Goal: Information Seeking & Learning: Check status

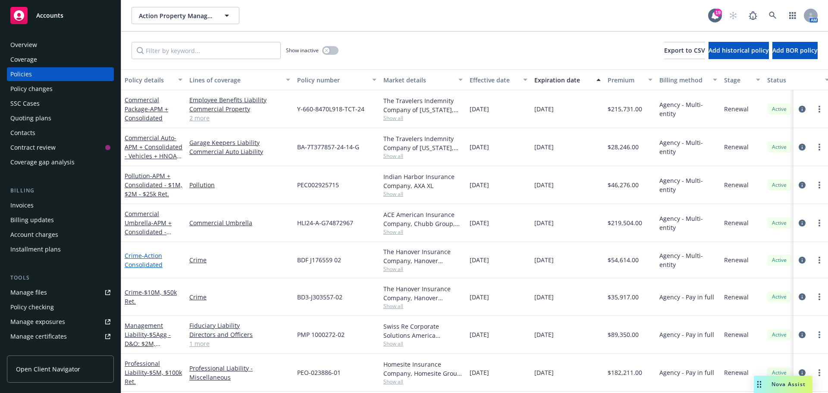
click at [152, 256] on span "- Action Consolidated" at bounding box center [144, 259] width 38 height 17
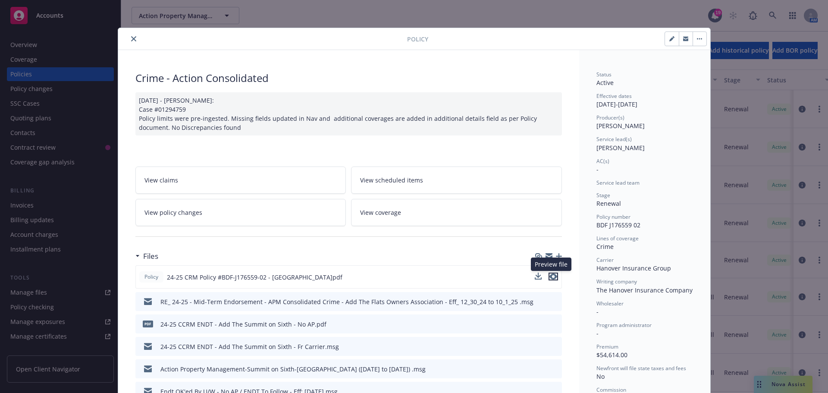
click at [551, 277] on icon "preview file" at bounding box center [554, 277] width 8 height 6
click at [131, 38] on icon "close" at bounding box center [133, 38] width 5 height 5
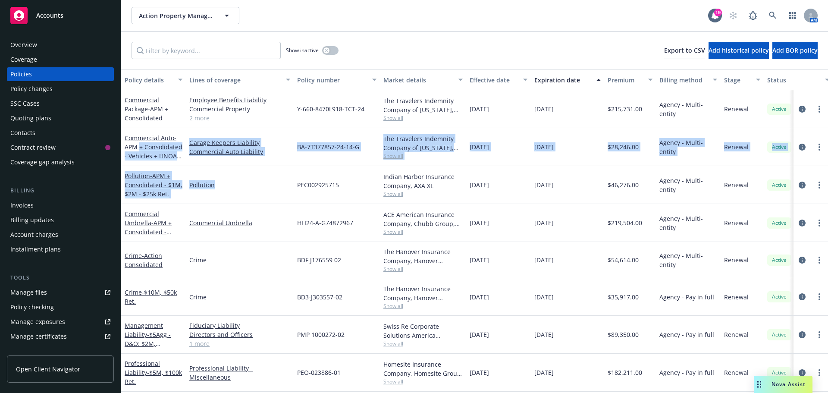
drag, startPoint x: 140, startPoint y: 150, endPoint x: 217, endPoint y: 168, distance: 79.2
click at [217, 168] on div "Commercial Package - APM + Consolidated Employee Benefits Liability Commercial …" at bounding box center [537, 245] width 833 height 311
click at [220, 166] on div "Pollution" at bounding box center [240, 185] width 108 height 38
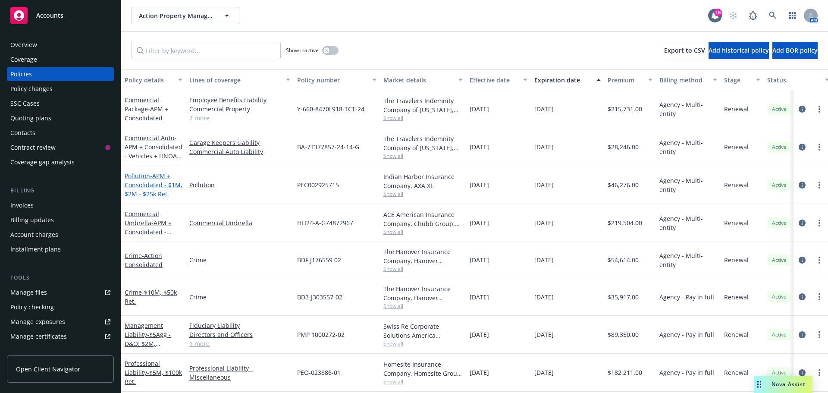
click at [164, 185] on span "- APM + Consolidated - $1M, $2M - $25k Ret." at bounding box center [154, 185] width 58 height 26
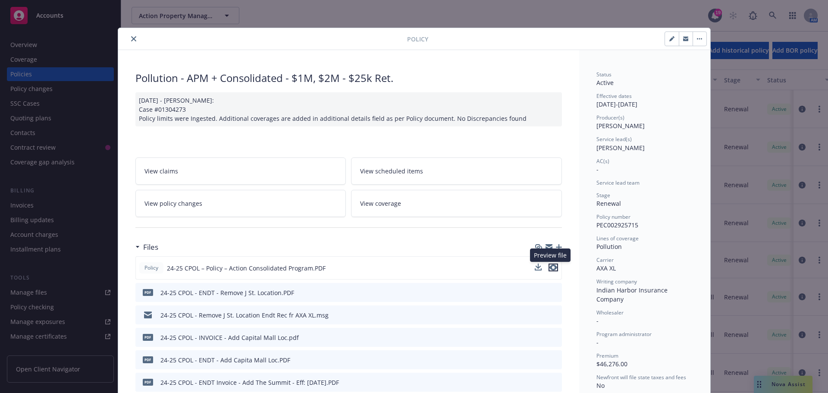
click at [550, 268] on icon "preview file" at bounding box center [554, 267] width 8 height 6
drag, startPoint x: 129, startPoint y: 37, endPoint x: 372, endPoint y: 97, distance: 250.2
click at [131, 37] on icon "close" at bounding box center [133, 38] width 5 height 5
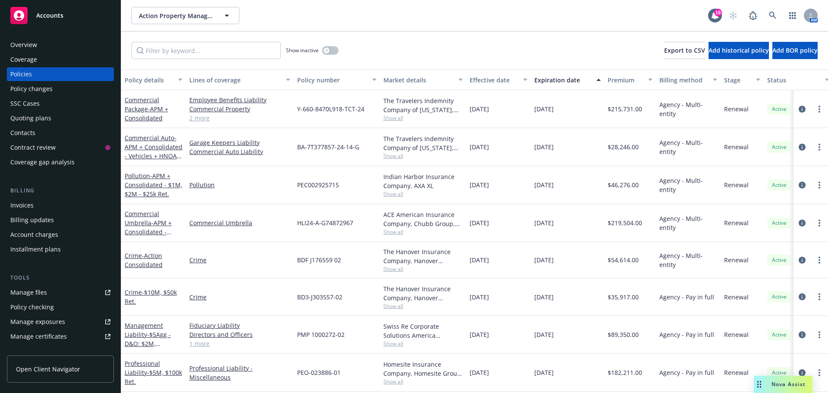
click at [396, 192] on span "Show all" at bounding box center [423, 193] width 79 height 7
click at [253, 203] on div "Pollution" at bounding box center [240, 185] width 108 height 38
click at [141, 325] on link "Management Liability - $5Agg - D&O: $2M, $100[PERSON_NAME]. EPLI: $2M, $250k FI…" at bounding box center [153, 347] width 57 height 53
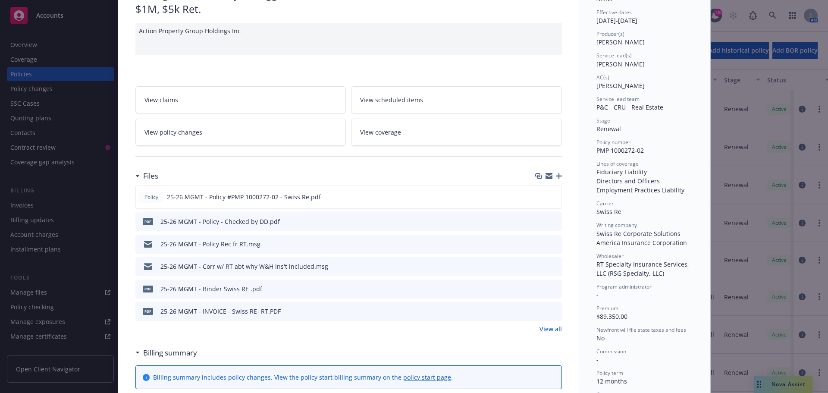
scroll to position [86, 0]
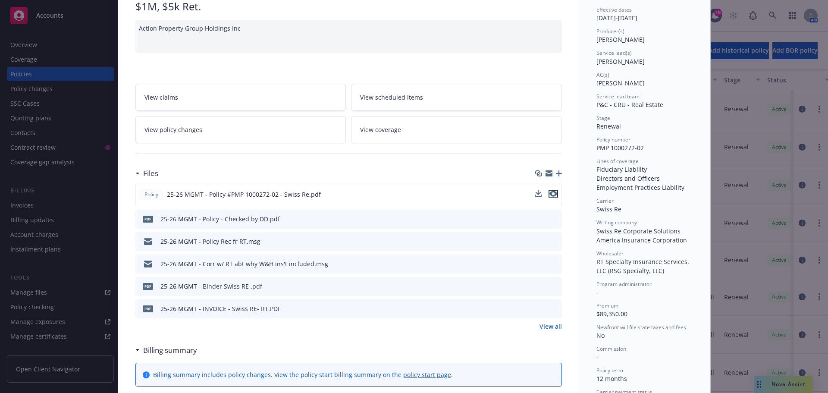
click at [550, 191] on icon "preview file" at bounding box center [554, 194] width 8 height 6
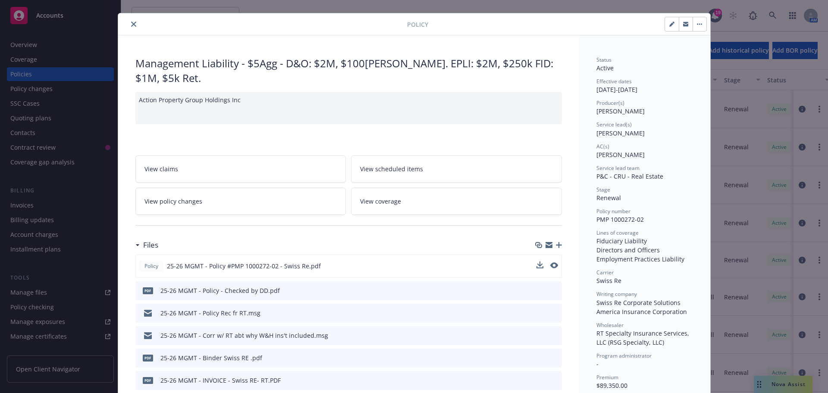
scroll to position [0, 0]
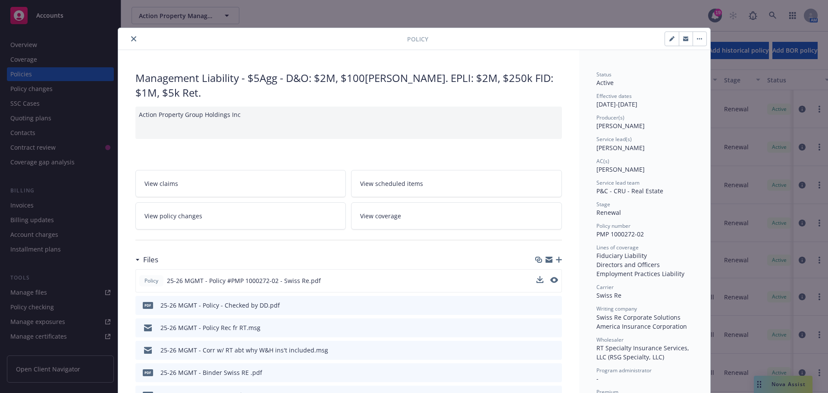
drag, startPoint x: 132, startPoint y: 41, endPoint x: 140, endPoint y: 54, distance: 15.9
click at [132, 41] on icon "close" at bounding box center [133, 38] width 5 height 5
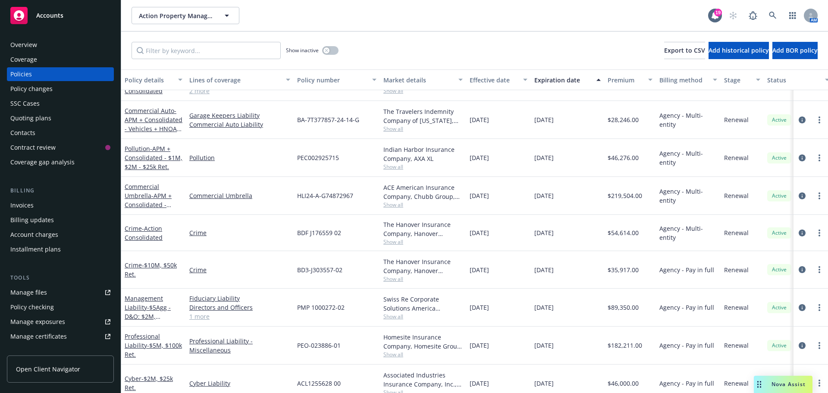
scroll to position [42, 0]
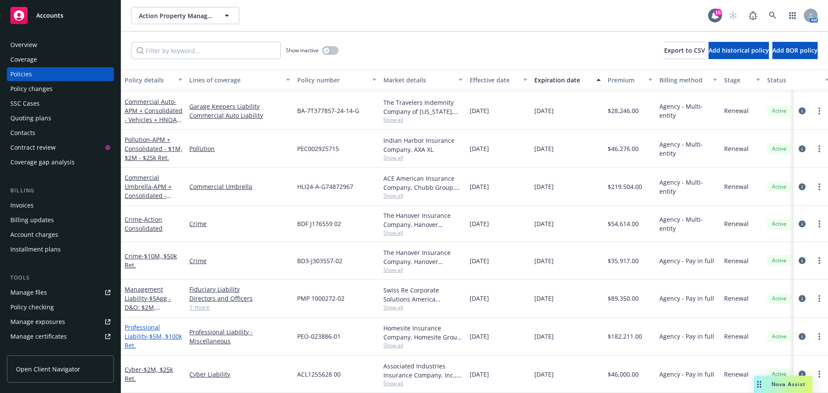
click at [163, 328] on link "Professional Liability - $5M, $100k Ret." at bounding box center [153, 336] width 57 height 26
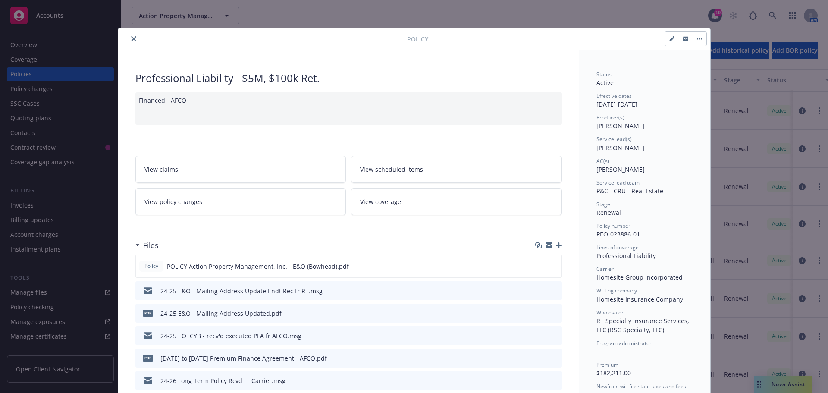
click at [131, 36] on icon "close" at bounding box center [133, 38] width 5 height 5
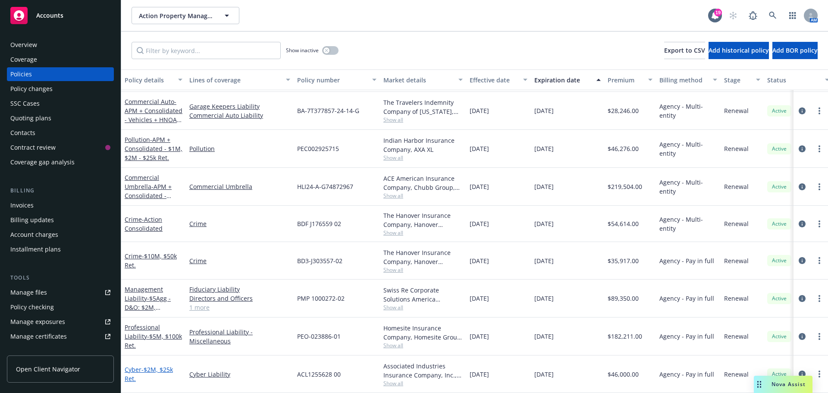
click at [162, 365] on span "- $2M, $25k Ret." at bounding box center [149, 373] width 48 height 17
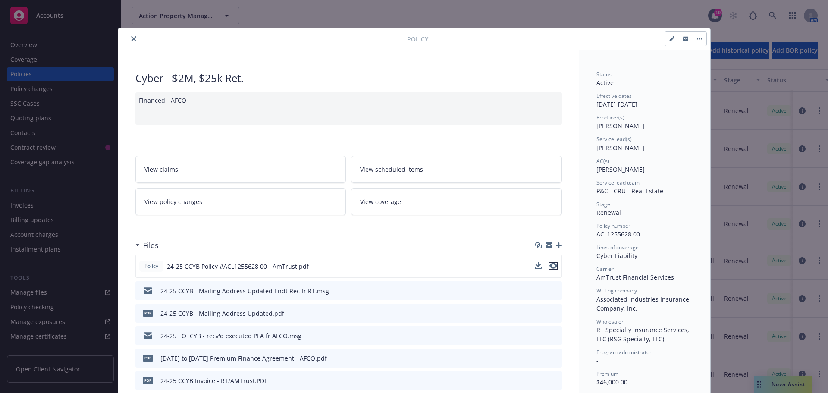
click at [551, 266] on icon "preview file" at bounding box center [554, 266] width 8 height 6
drag, startPoint x: 132, startPoint y: 38, endPoint x: 148, endPoint y: 50, distance: 20.7
click at [132, 38] on icon "close" at bounding box center [133, 38] width 5 height 5
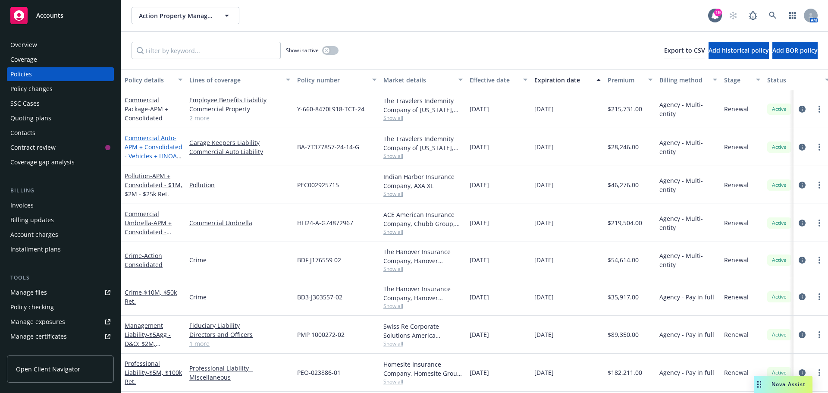
click at [161, 151] on span "- APM + Consolidated - Vehicles + HNOA + GKLL" at bounding box center [154, 151] width 58 height 35
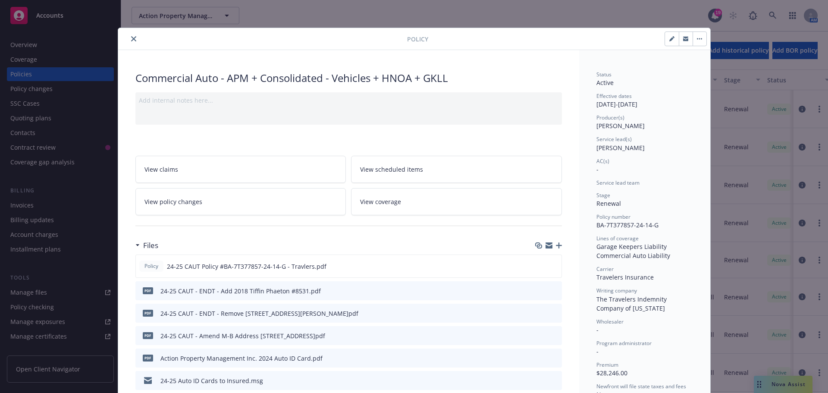
click at [134, 37] on button "close" at bounding box center [134, 39] width 10 height 10
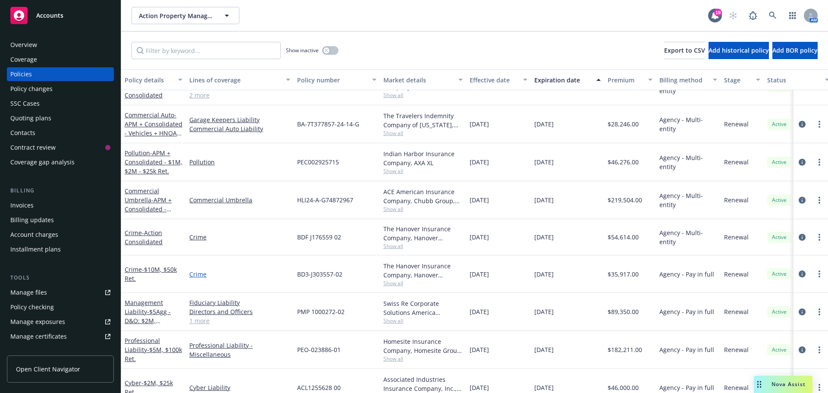
scroll to position [42, 0]
